Goal: Find specific page/section: Find specific page/section

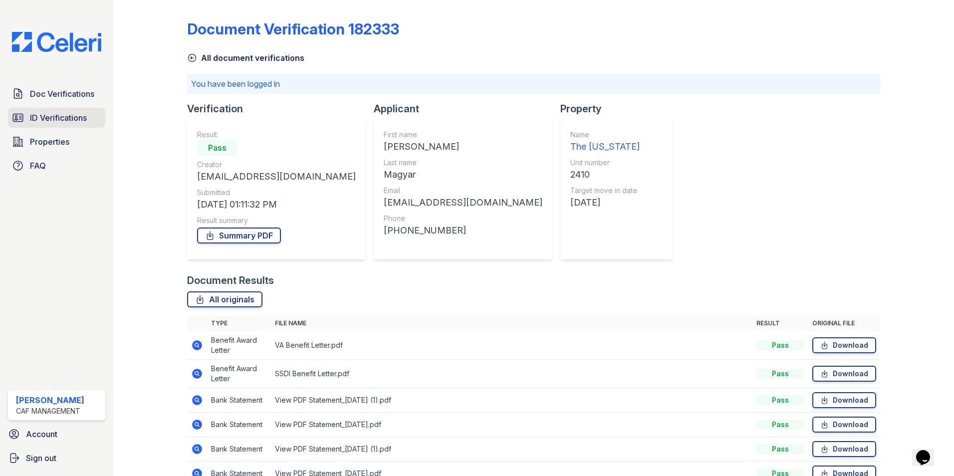
scroll to position [204, 0]
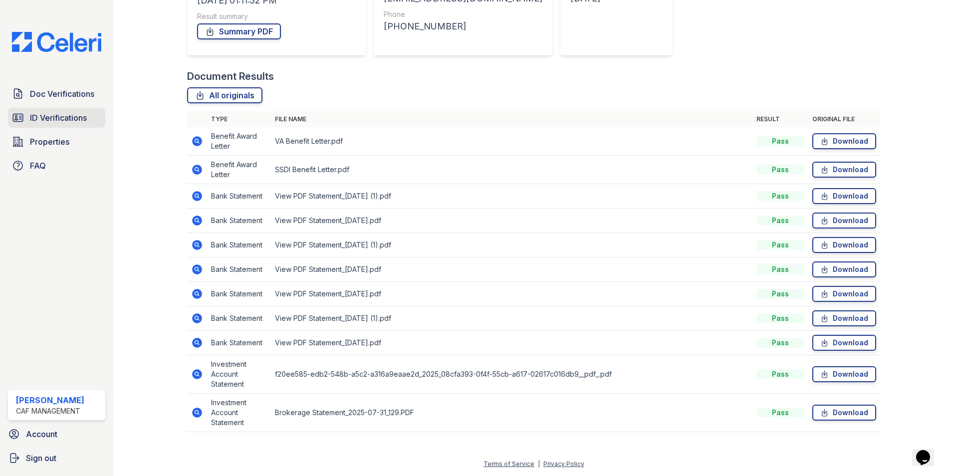
click at [61, 111] on link "ID Verifications" at bounding box center [56, 118] width 97 height 20
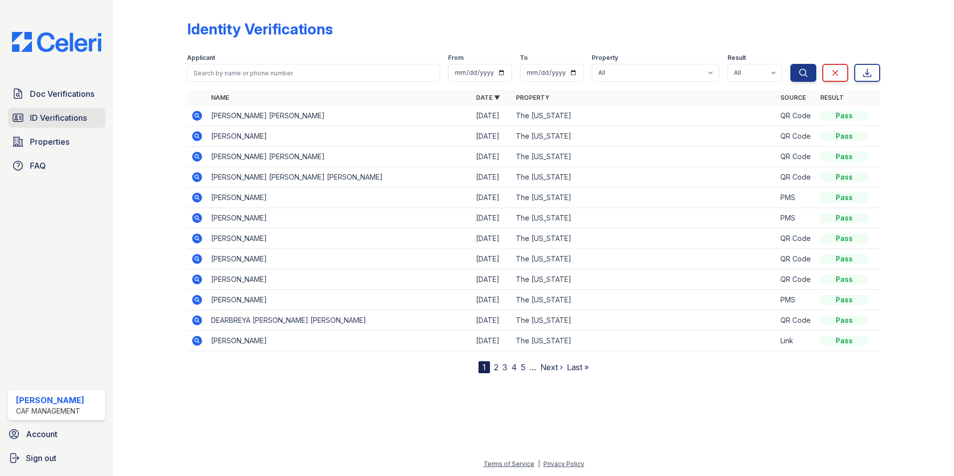
click at [49, 118] on span "ID Verifications" at bounding box center [58, 118] width 57 height 12
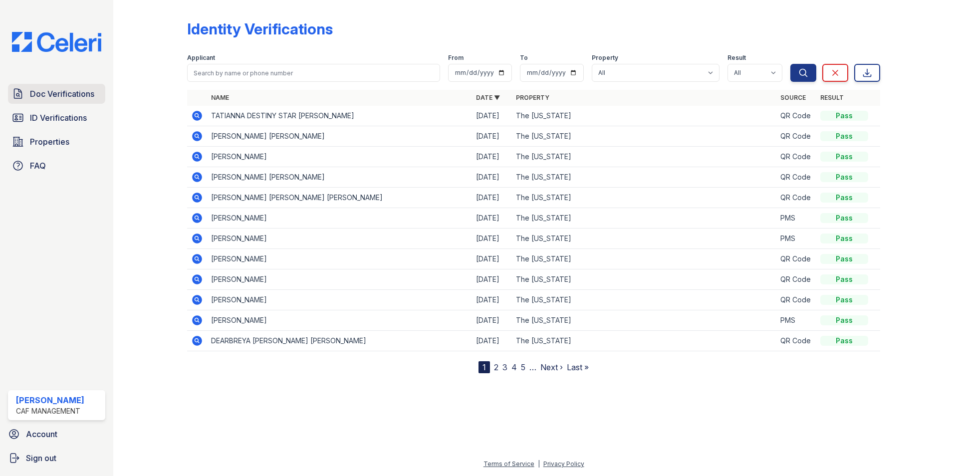
click at [66, 98] on span "Doc Verifications" at bounding box center [62, 94] width 64 height 12
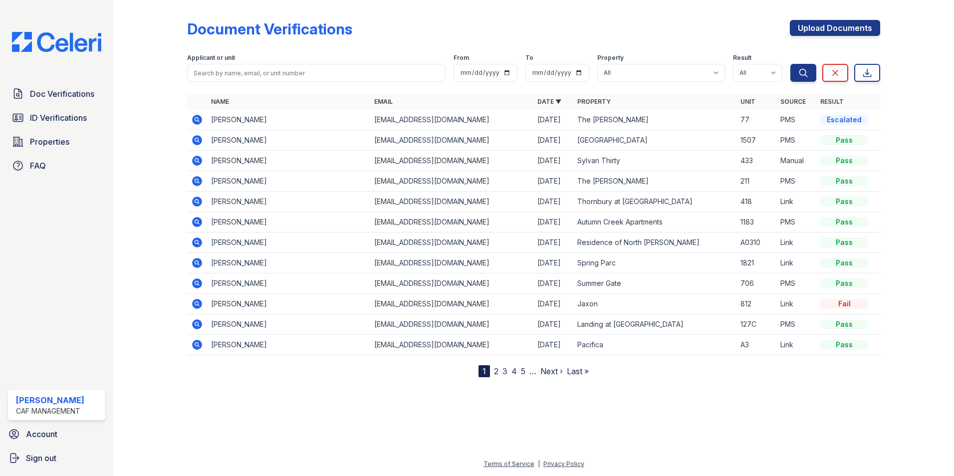
click at [547, 373] on link "Next ›" at bounding box center [551, 371] width 22 height 10
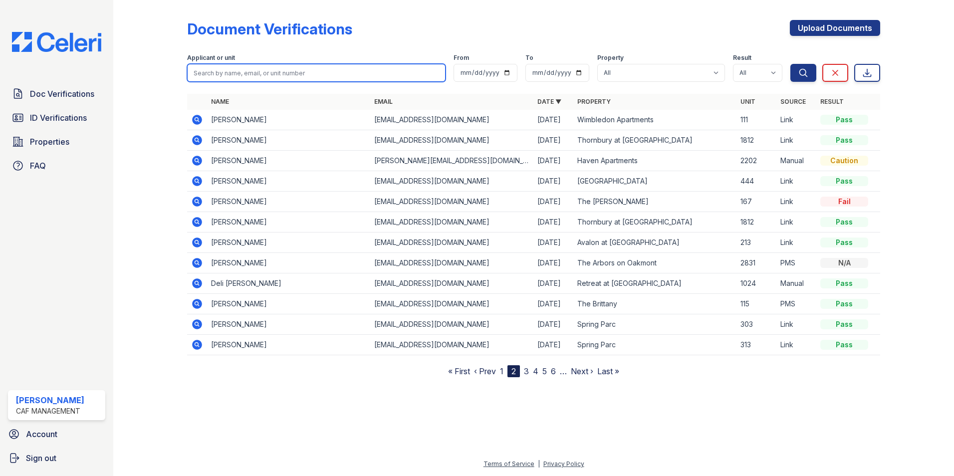
click at [224, 79] on input "search" at bounding box center [316, 73] width 258 height 18
type input "jennifer"
click at [790, 64] on button "Search" at bounding box center [803, 73] width 26 height 18
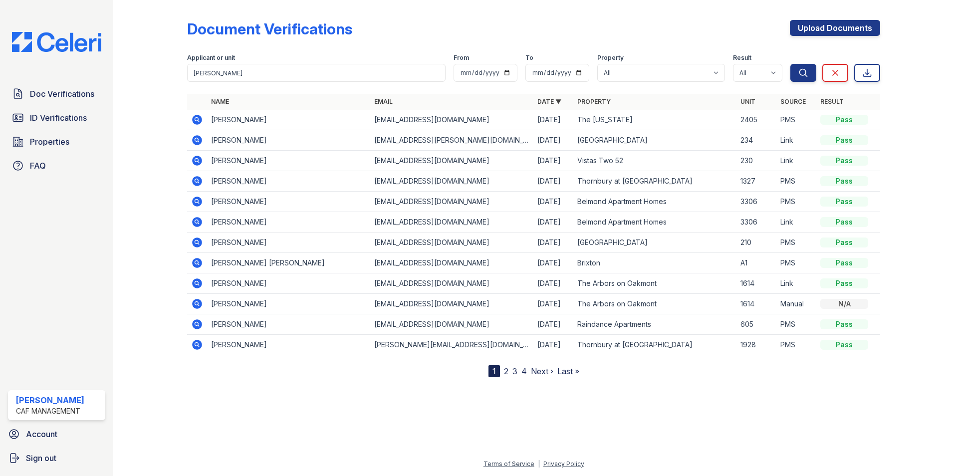
click at [244, 118] on td "Jennifer Nogueda Ruiz" at bounding box center [288, 120] width 163 height 20
click at [196, 117] on icon at bounding box center [197, 120] width 12 height 12
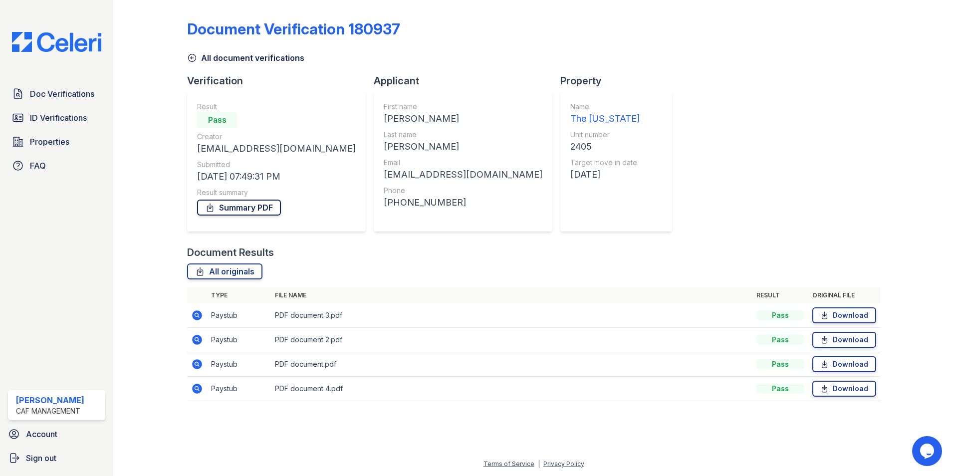
click at [250, 213] on link "Summary PDF" at bounding box center [239, 208] width 84 height 16
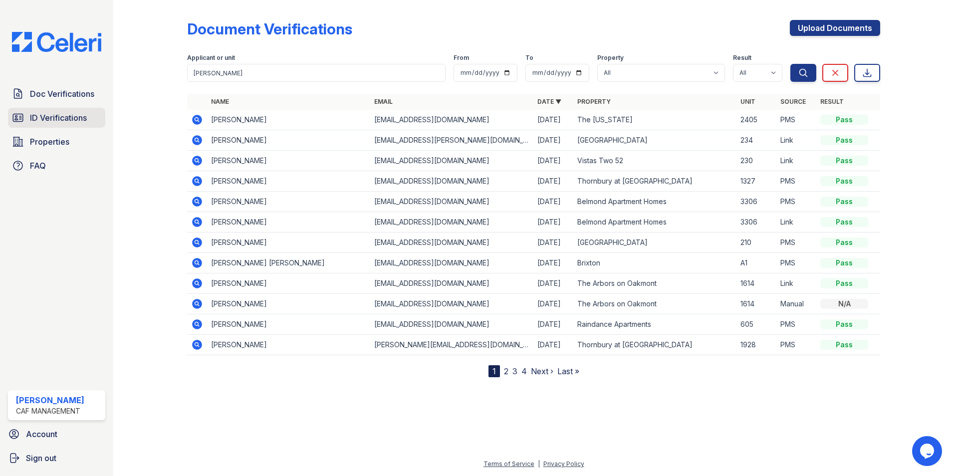
click at [76, 117] on span "ID Verifications" at bounding box center [58, 118] width 57 height 12
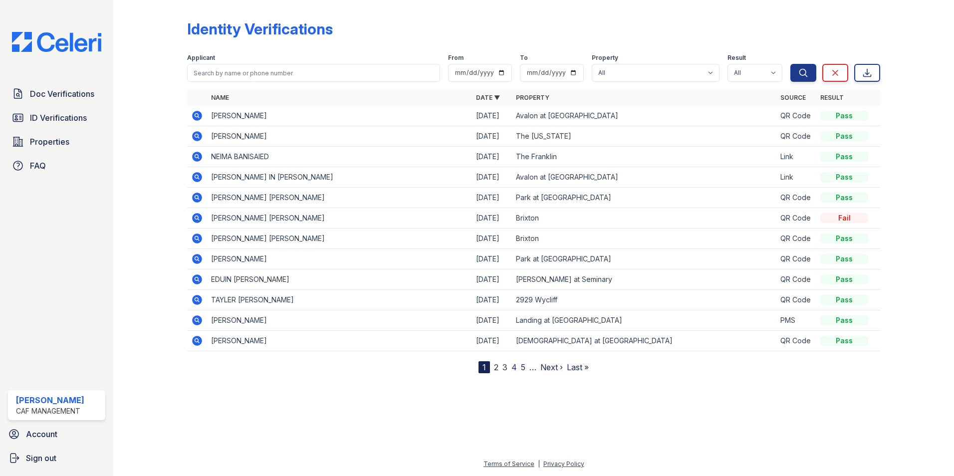
click at [240, 137] on td "[PERSON_NAME]" at bounding box center [339, 136] width 265 height 20
click at [199, 134] on icon at bounding box center [197, 136] width 10 height 10
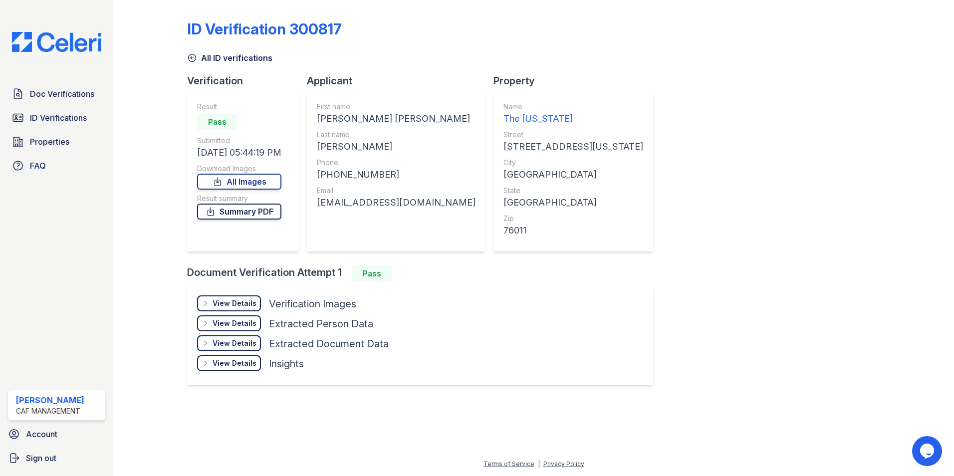
click at [261, 213] on link "Summary PDF" at bounding box center [239, 212] width 84 height 16
click at [61, 115] on span "ID Verifications" at bounding box center [58, 118] width 57 height 12
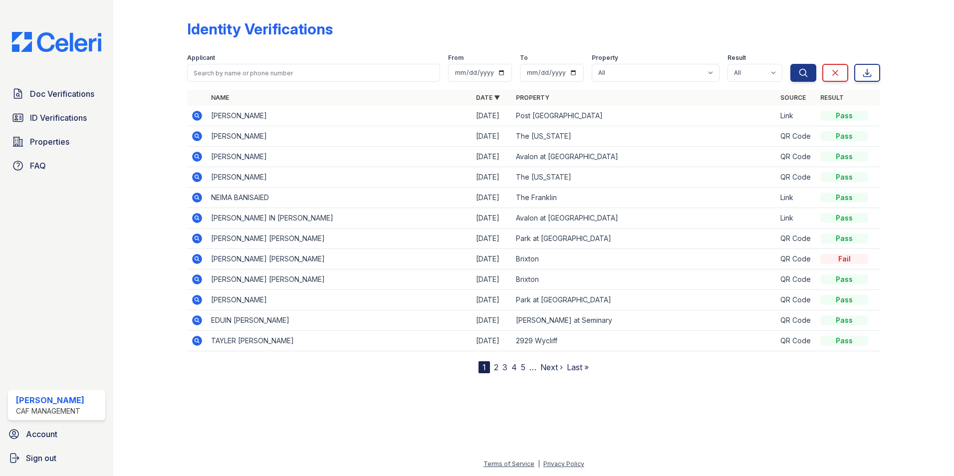
click at [196, 133] on icon at bounding box center [197, 136] width 10 height 10
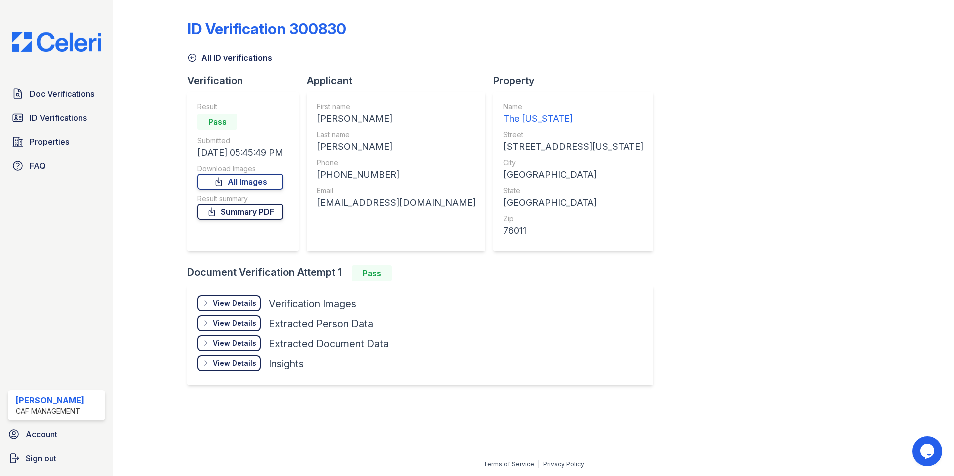
click at [247, 215] on link "Summary PDF" at bounding box center [240, 212] width 86 height 16
click at [54, 88] on span "Doc Verifications" at bounding box center [62, 94] width 64 height 12
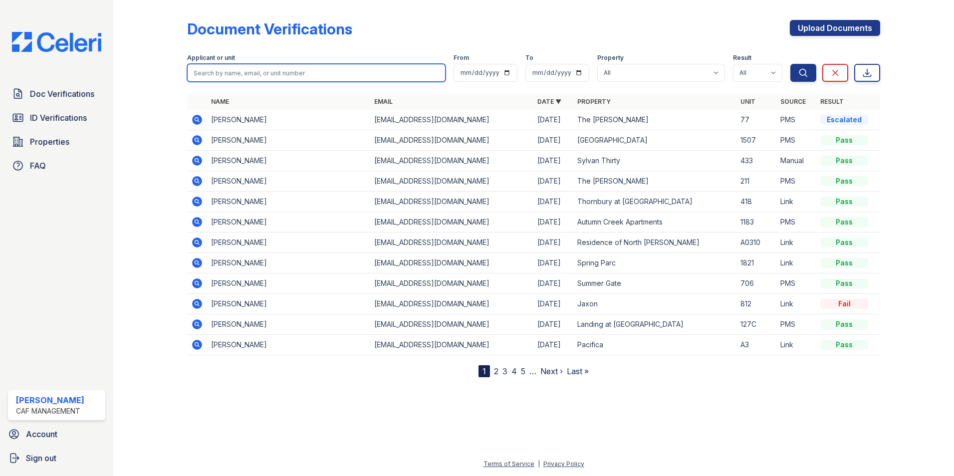
click at [230, 70] on input "search" at bounding box center [316, 73] width 258 height 18
paste input "[PERSON_NAME]"
type input "[PERSON_NAME]"
click at [790, 64] on button "Search" at bounding box center [803, 73] width 26 height 18
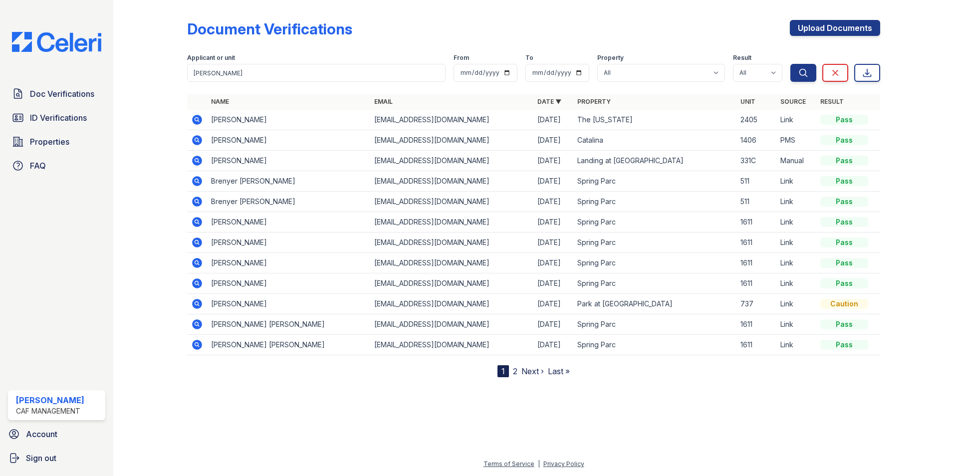
click at [199, 121] on icon at bounding box center [197, 120] width 12 height 12
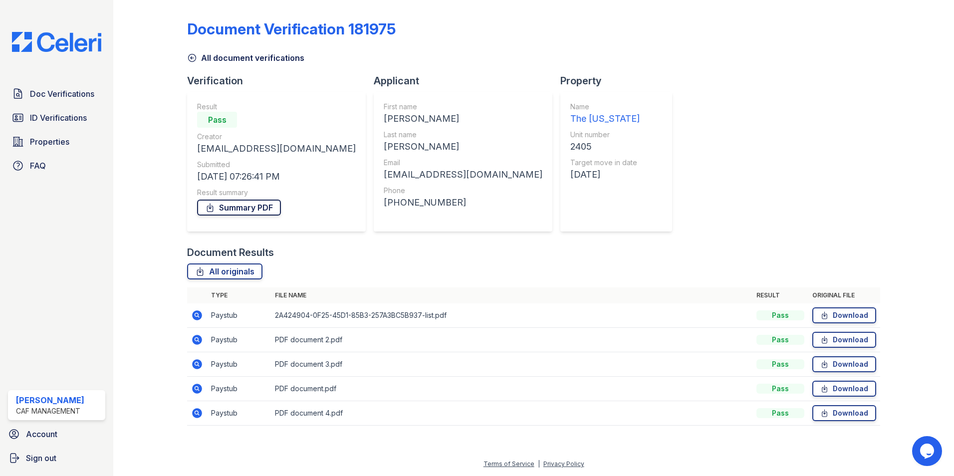
click at [236, 207] on link "Summary PDF" at bounding box center [239, 208] width 84 height 16
